Goal: Task Accomplishment & Management: Use online tool/utility

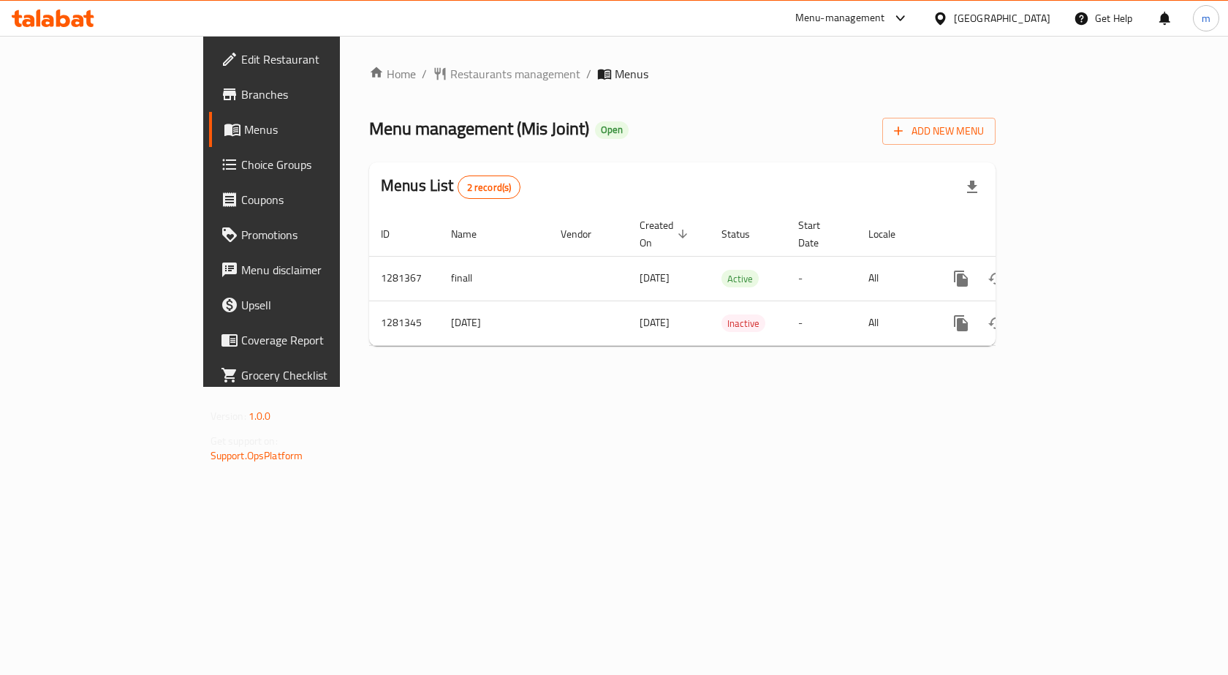
click at [244, 121] on span "Menus" at bounding box center [320, 130] width 153 height 18
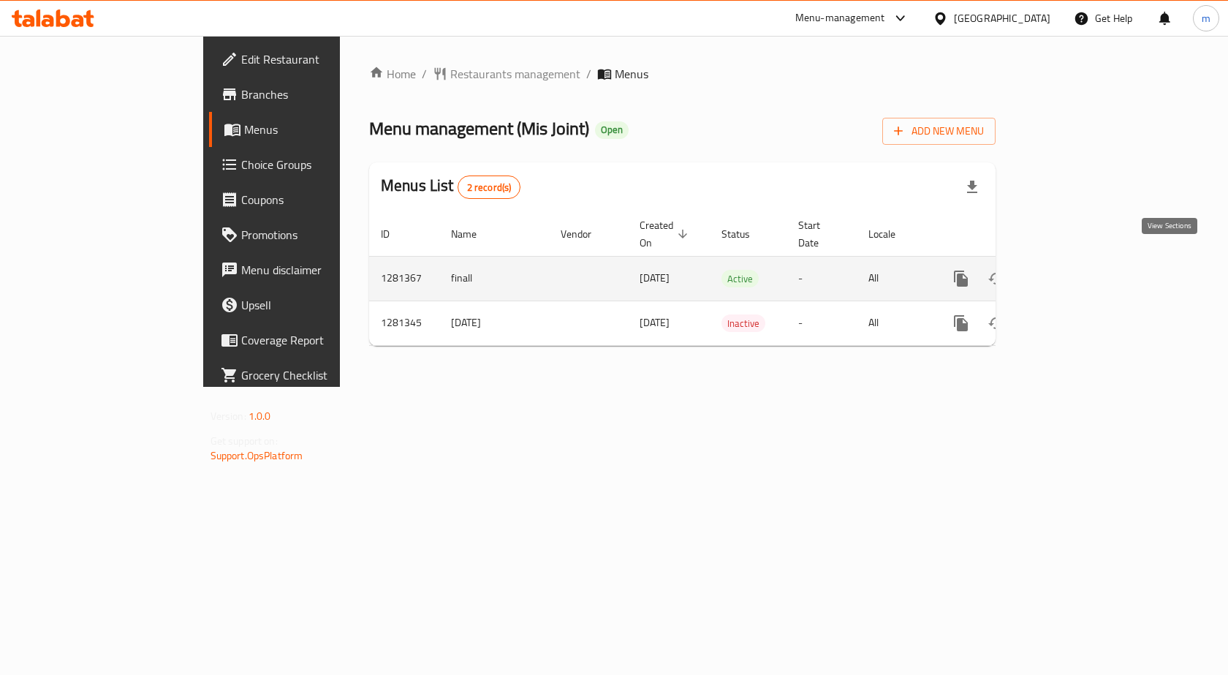
click at [1073, 272] on icon "enhanced table" at bounding box center [1066, 278] width 13 height 13
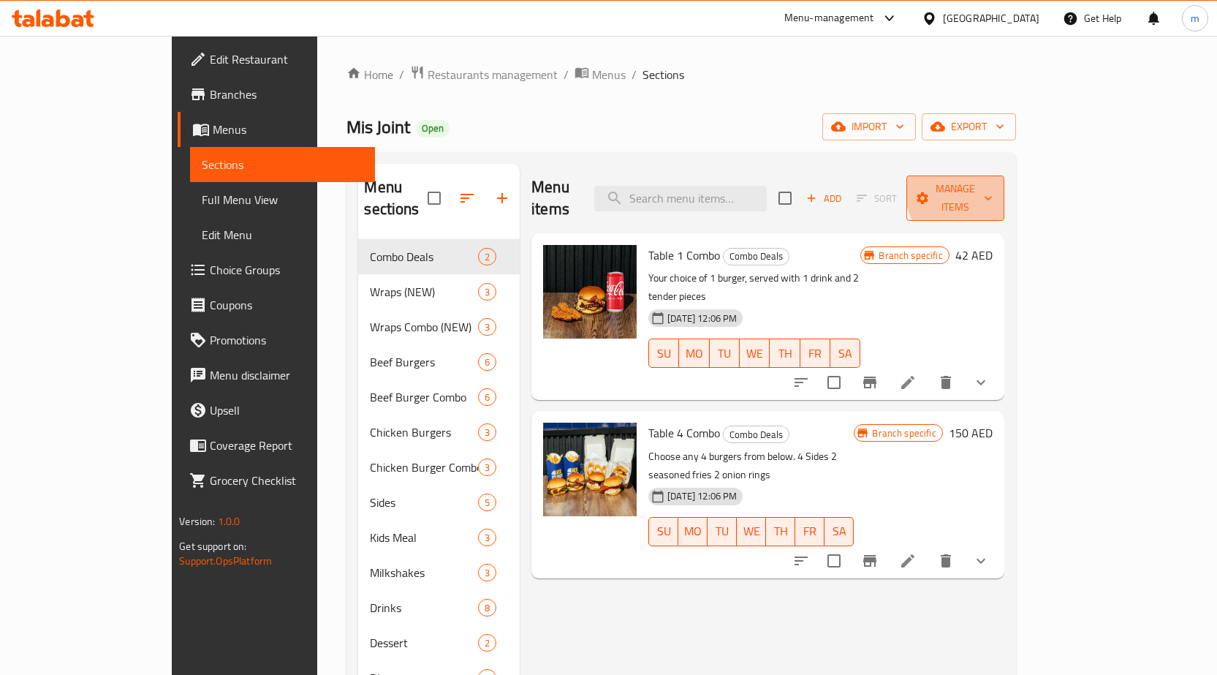
click at [993, 180] on span "Manage items" at bounding box center [955, 198] width 75 height 37
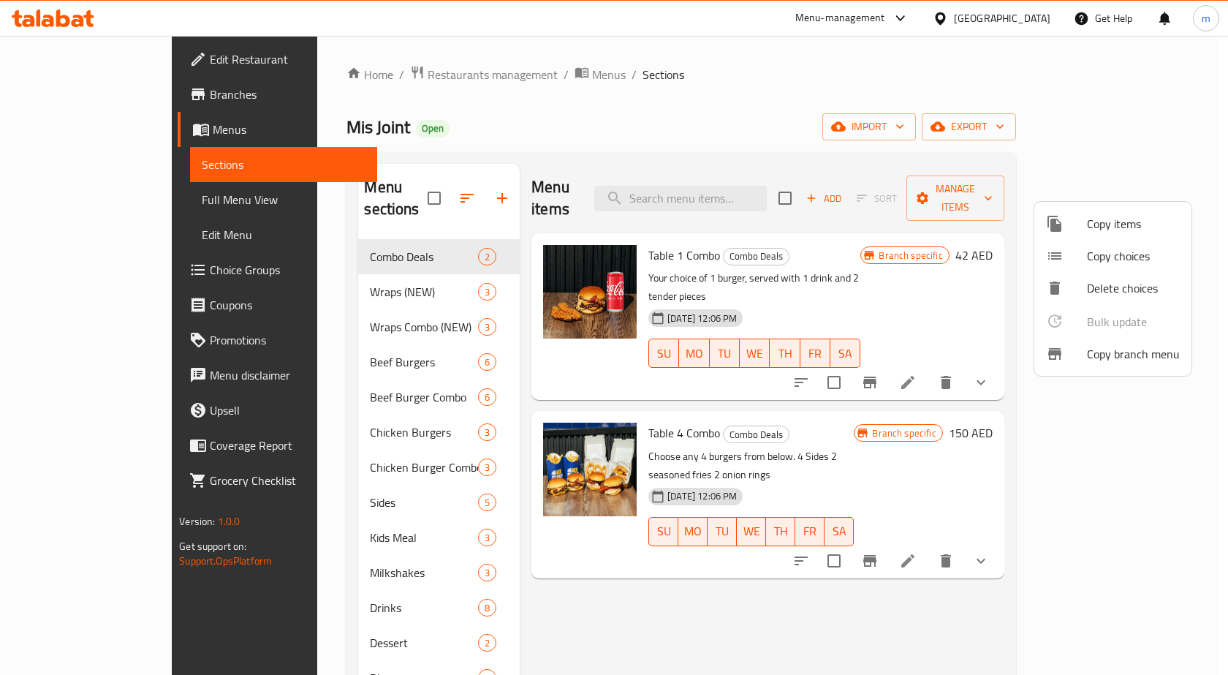
click at [1094, 349] on span "Copy branch menu" at bounding box center [1133, 354] width 93 height 18
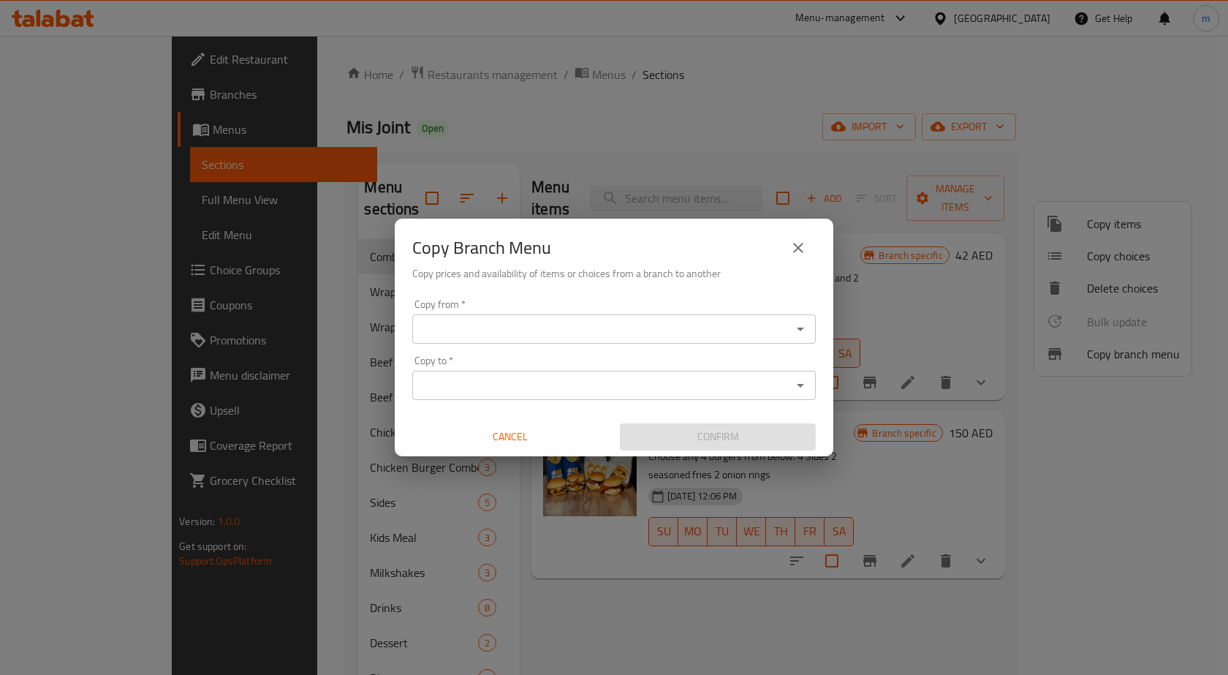
click at [524, 314] on div "Copy from *" at bounding box center [614, 328] width 404 height 29
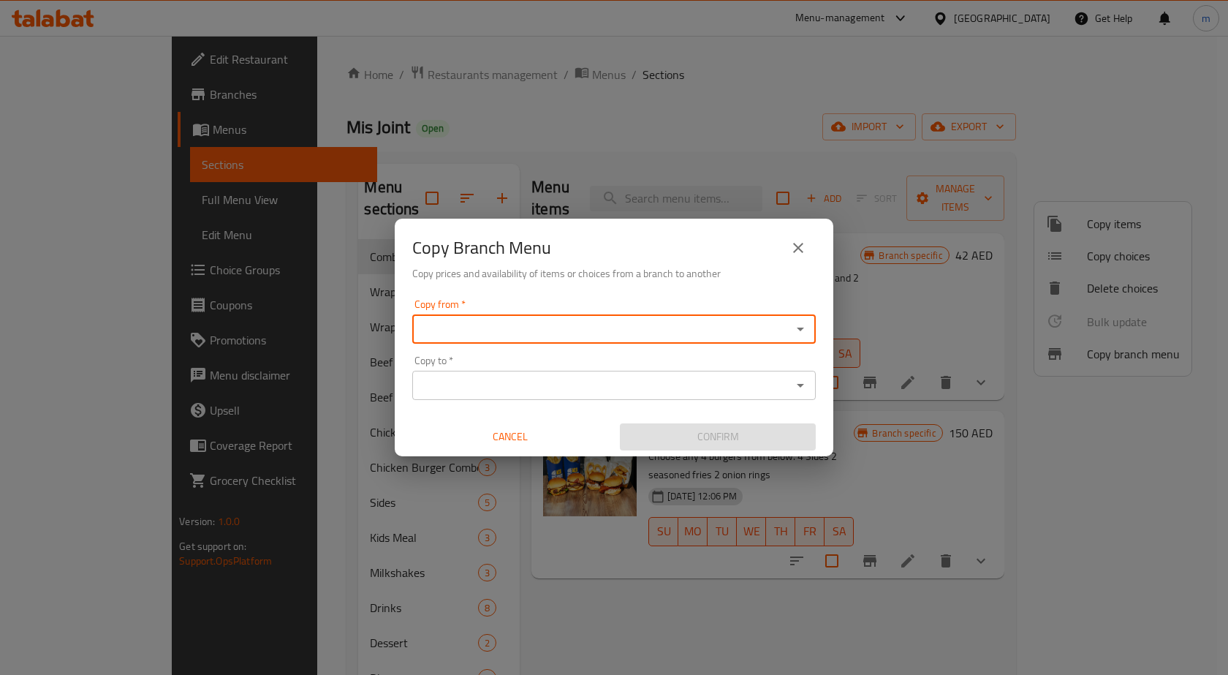
click at [801, 330] on icon "Open" at bounding box center [800, 330] width 7 height 4
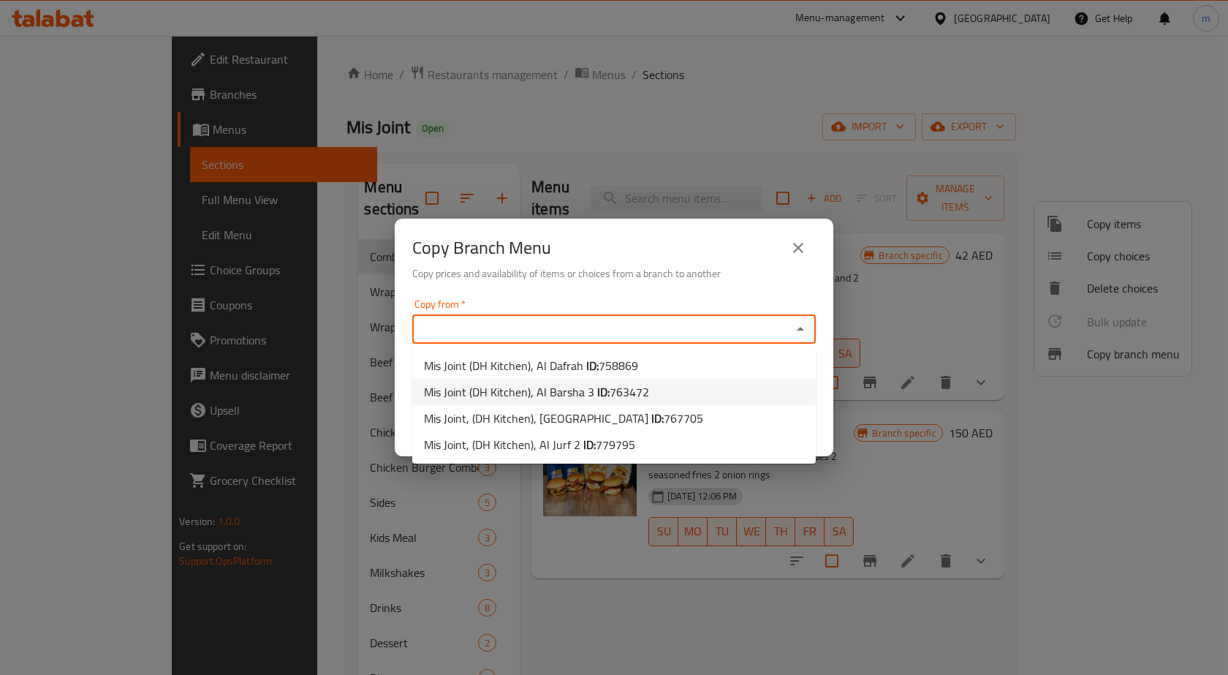
click at [684, 386] on li "Mis Joint (DH Kitchen), Al Barsha 3 ID: 763472" at bounding box center [614, 392] width 404 height 26
type input "Mis Joint (DH Kitchen), Al Barsha 3"
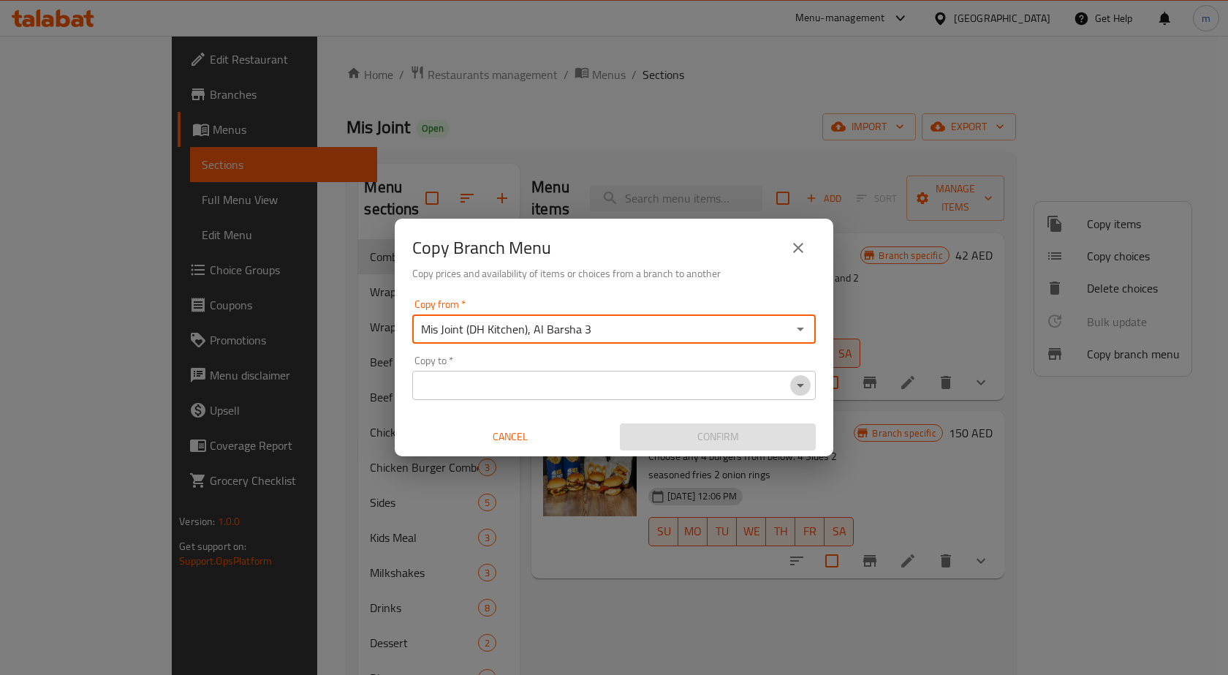
click at [804, 388] on icon "Open" at bounding box center [801, 386] width 18 height 18
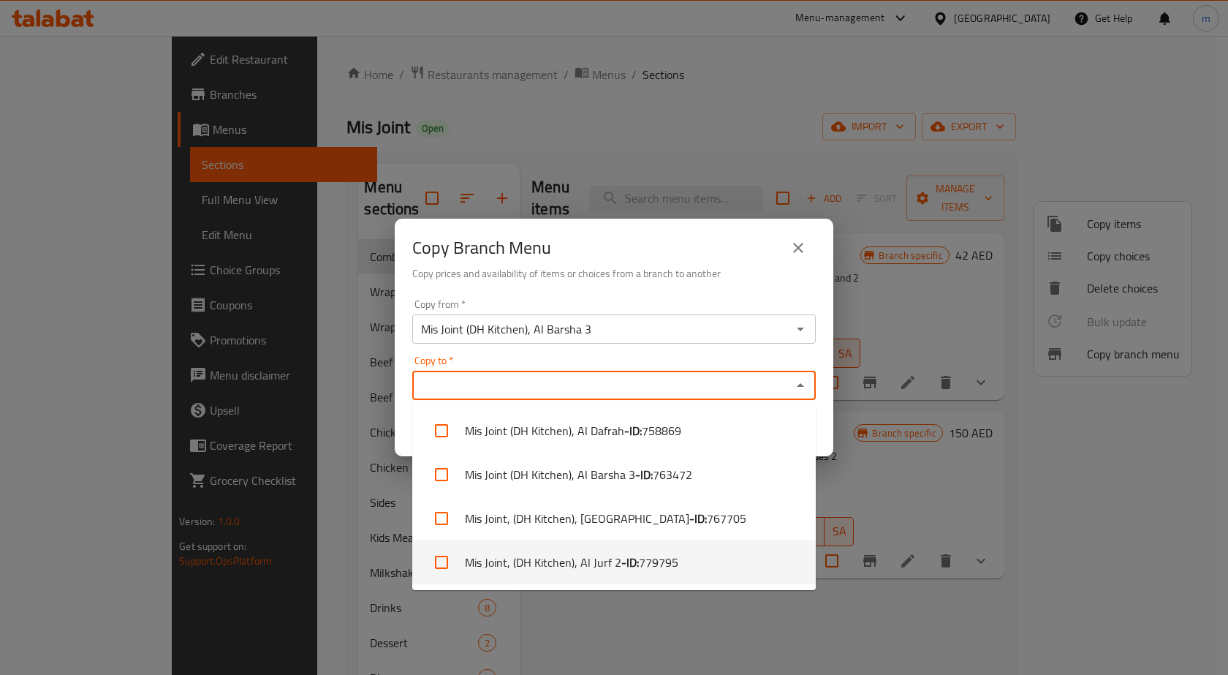
click at [710, 569] on li "Mis Joint, (DH Kitchen), Al Jurf 2 - ID: 779795" at bounding box center [614, 562] width 404 height 44
checkbox input "true"
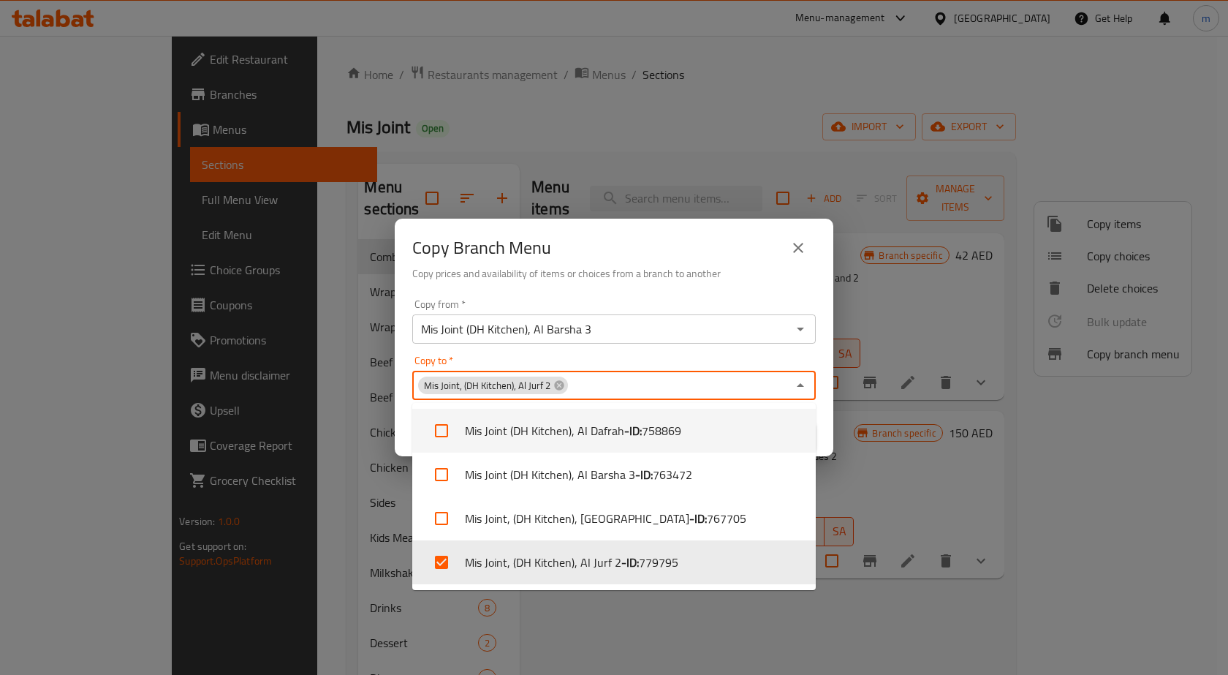
click at [801, 388] on icon "Close" at bounding box center [801, 386] width 18 height 18
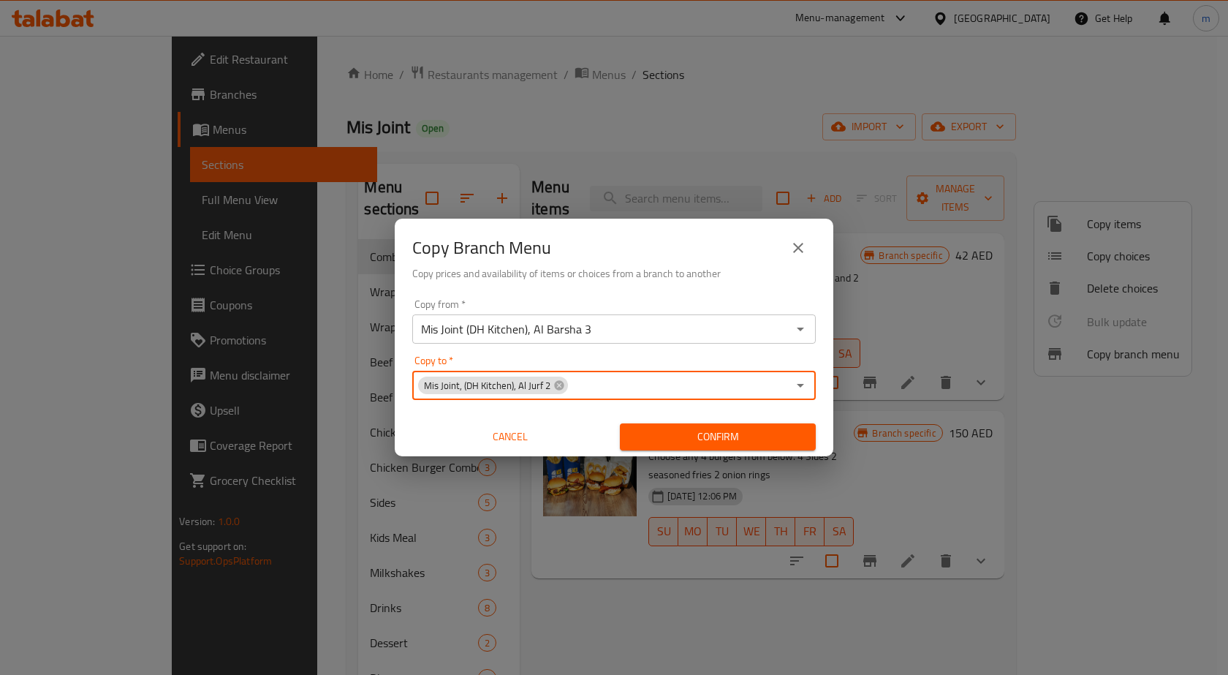
click at [753, 442] on span "Confirm" at bounding box center [718, 437] width 173 height 18
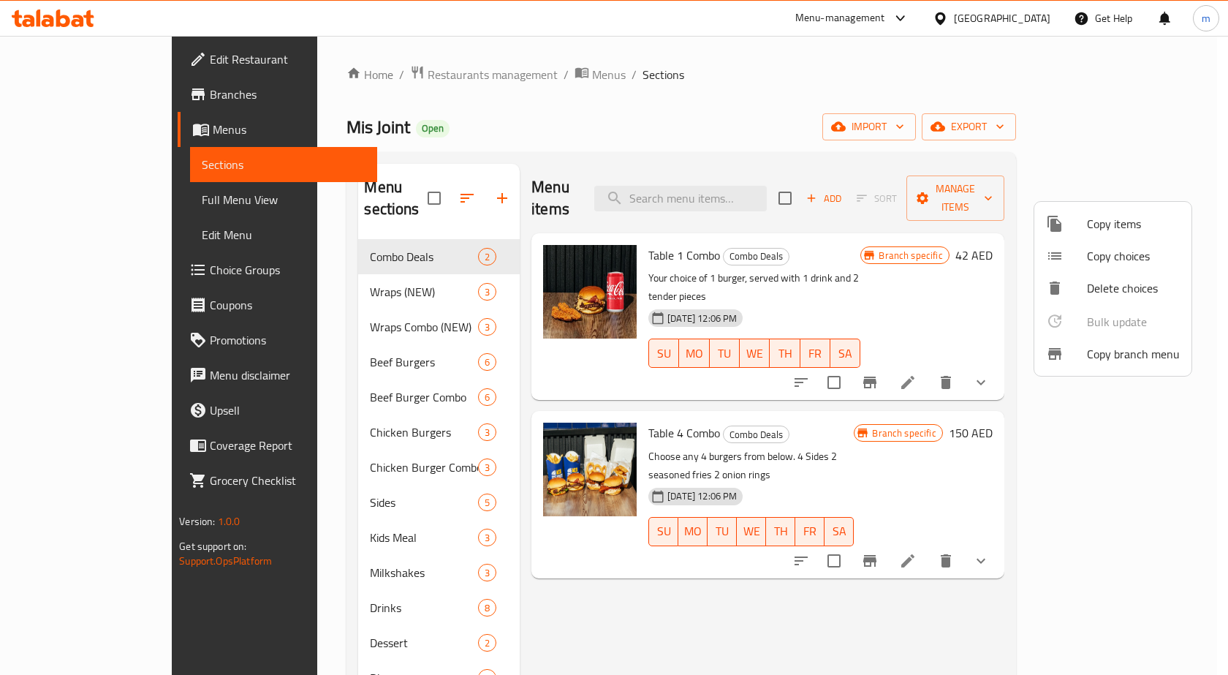
click at [53, 57] on div at bounding box center [614, 337] width 1228 height 675
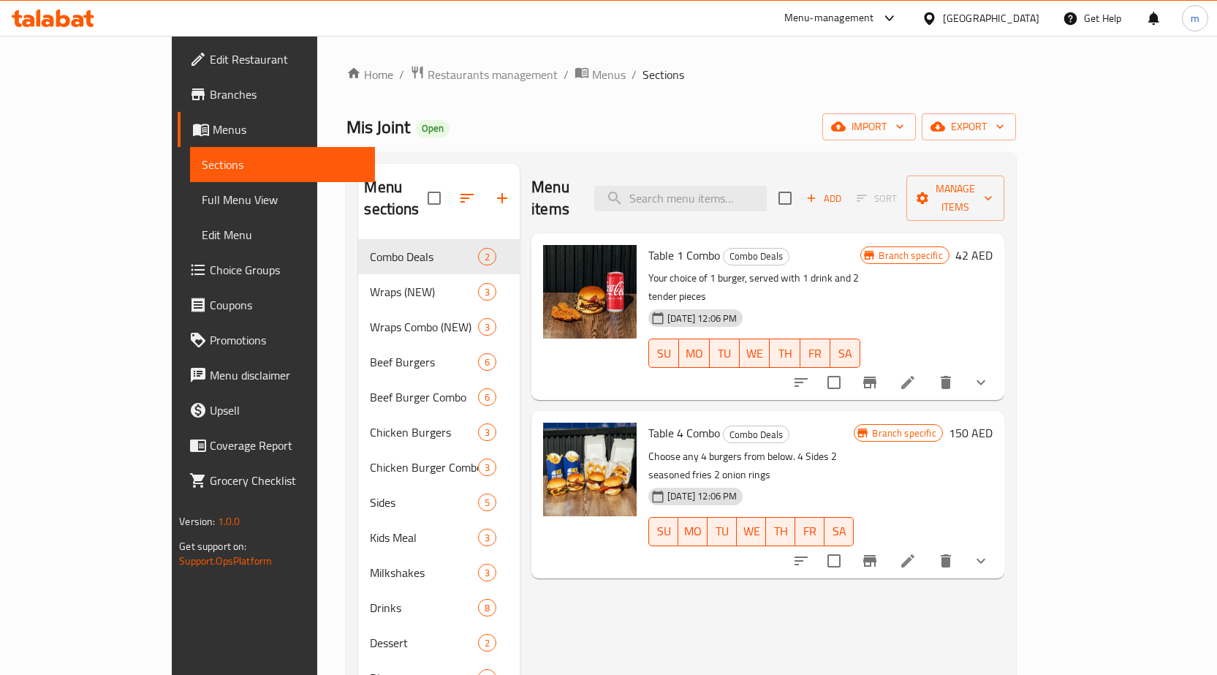
click at [210, 63] on span "Edit Restaurant" at bounding box center [287, 59] width 154 height 18
